Goal: Find specific page/section: Find specific page/section

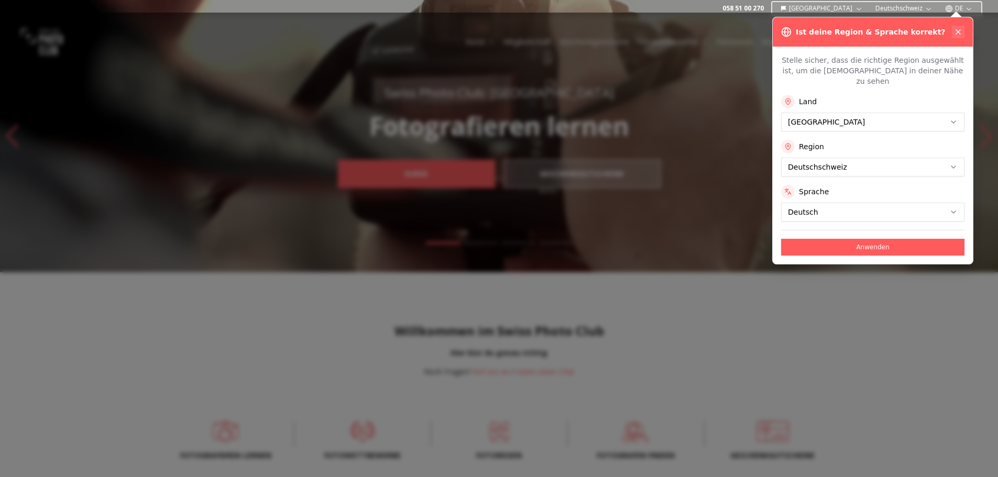
click at [958, 31] on icon at bounding box center [958, 32] width 8 height 8
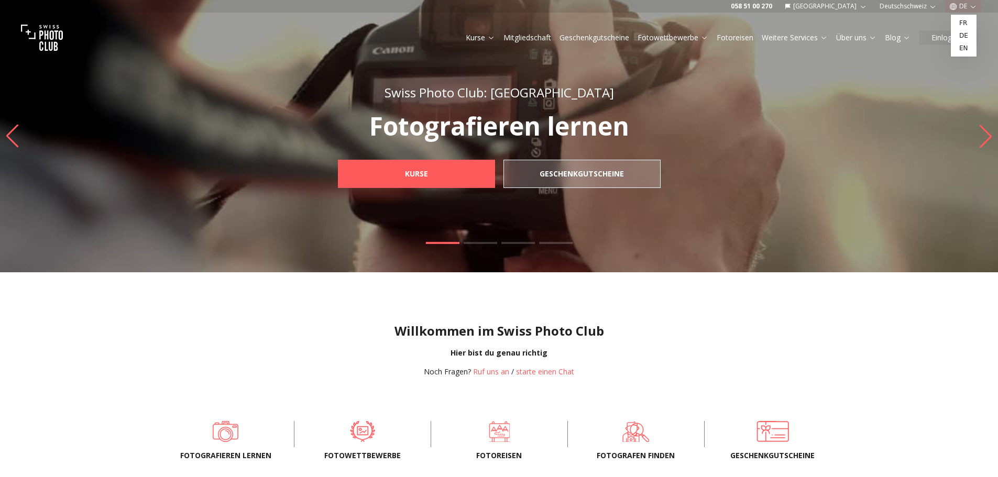
click at [968, 3] on button "DE" at bounding box center [963, 6] width 36 height 13
click at [964, 22] on link "fr" at bounding box center [963, 23] width 21 height 13
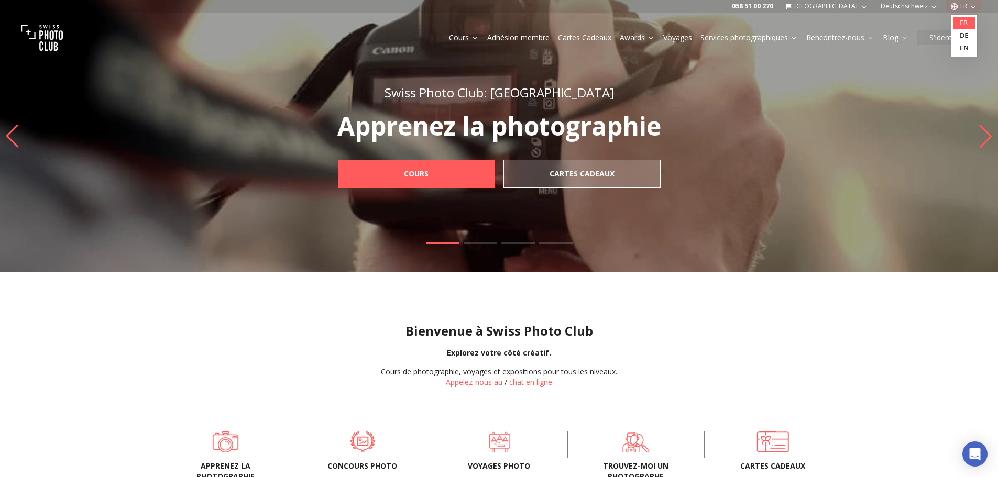
click at [963, 26] on link "fr" at bounding box center [964, 23] width 21 height 13
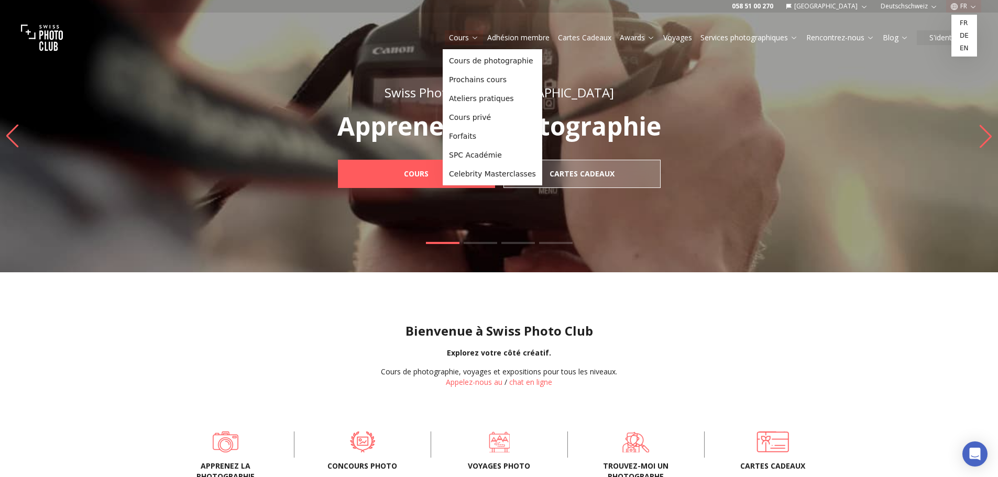
click at [461, 39] on link "Cours" at bounding box center [464, 37] width 30 height 10
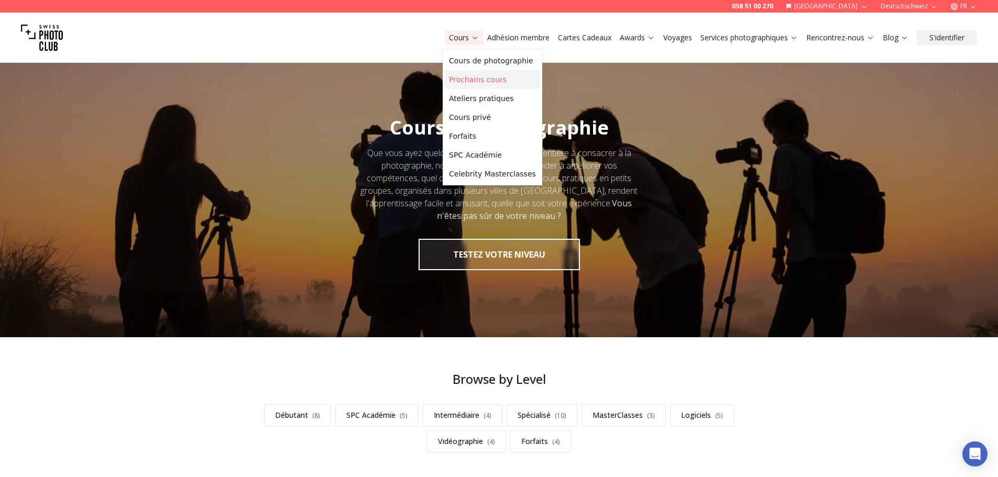
click at [468, 79] on link "Prochains cours" at bounding box center [492, 79] width 95 height 19
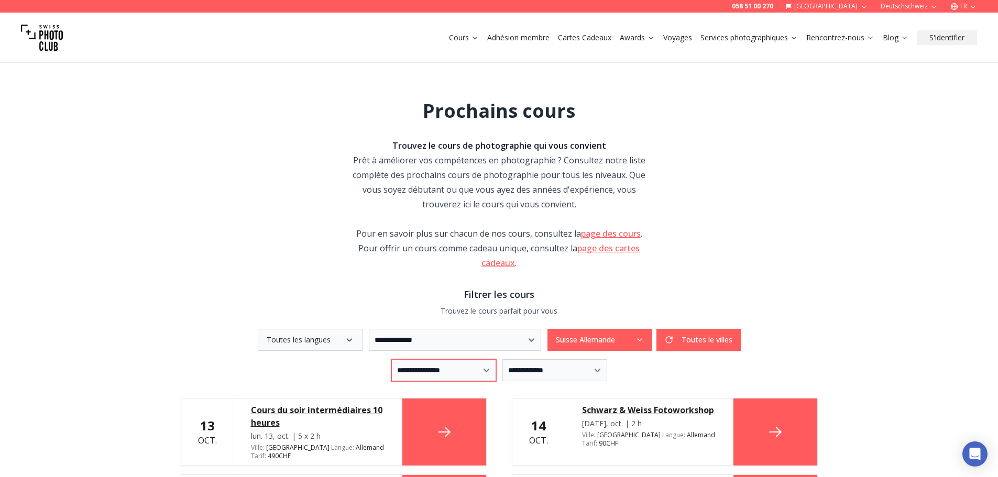
click at [455, 368] on select "**********" at bounding box center [443, 370] width 105 height 22
